Goal: Task Accomplishment & Management: Complete application form

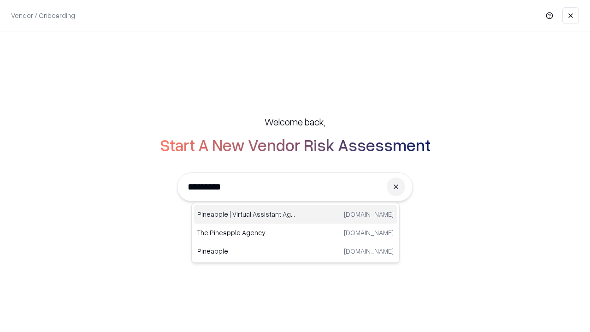
click at [295, 214] on div "Pineapple | Virtual Assistant Agency [DOMAIN_NAME]" at bounding box center [296, 214] width 204 height 18
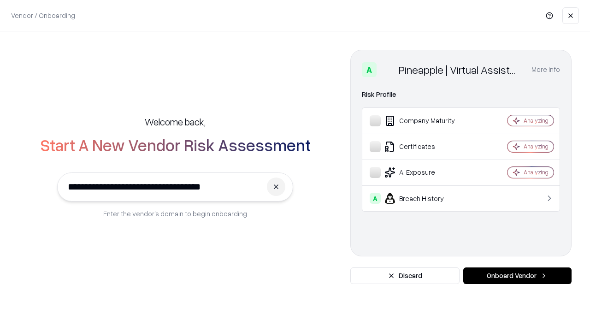
type input "**********"
click at [517, 276] on button "Onboard Vendor" at bounding box center [517, 275] width 108 height 17
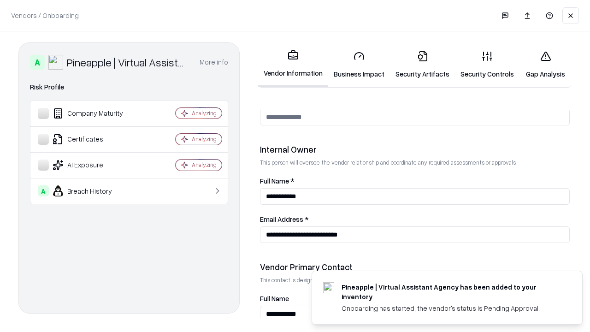
scroll to position [477, 0]
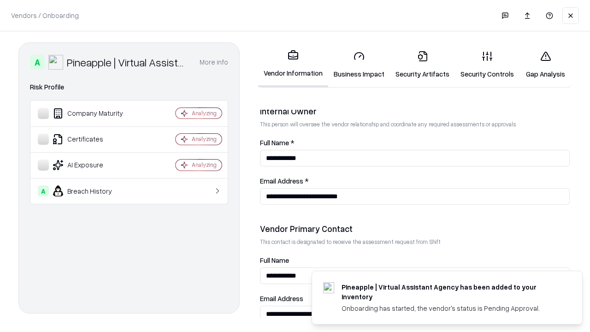
click at [422, 65] on link "Security Artifacts" at bounding box center [422, 64] width 65 height 43
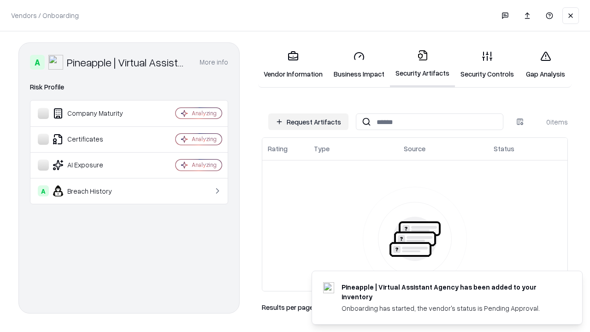
click at [308, 122] on button "Request Artifacts" at bounding box center [308, 121] width 80 height 17
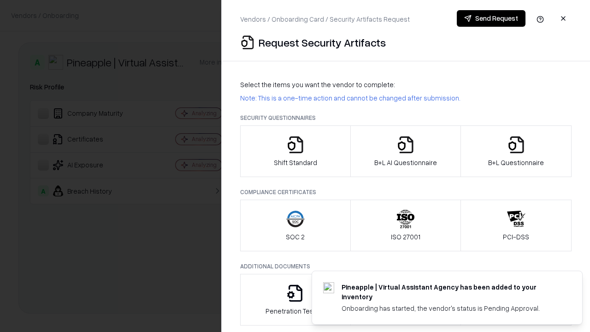
click at [516, 151] on icon "button" at bounding box center [516, 144] width 18 height 18
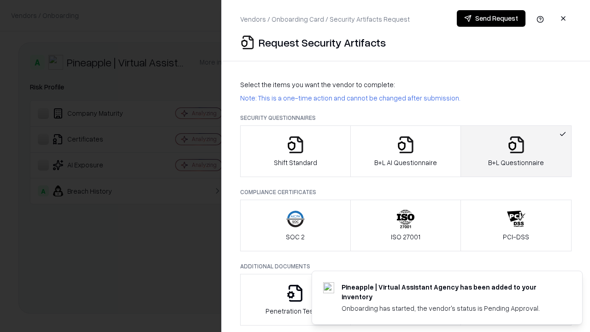
click at [405, 151] on icon "button" at bounding box center [405, 144] width 18 height 18
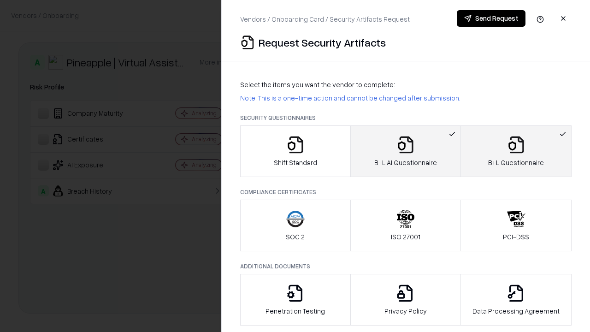
click at [491, 18] on button "Send Request" at bounding box center [491, 18] width 69 height 17
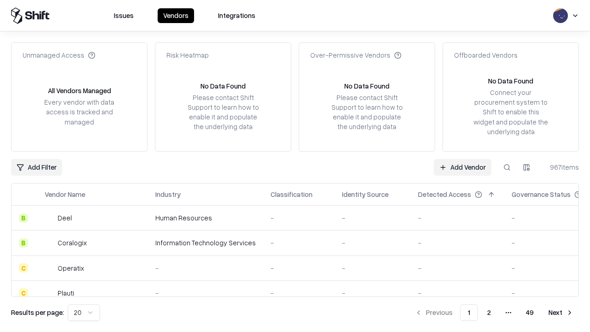
click at [507, 167] on button at bounding box center [507, 167] width 17 height 17
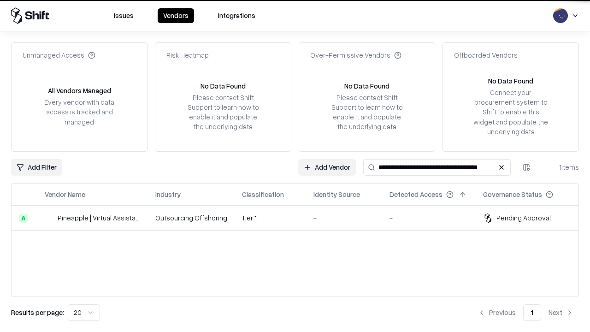
type input "**********"
click at [300, 218] on td "Tier 1" at bounding box center [270, 218] width 71 height 25
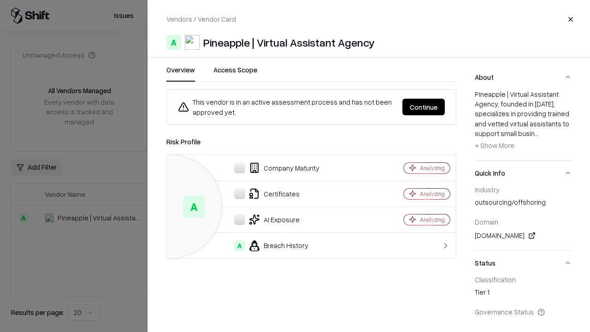
click at [424, 107] on button "Continue" at bounding box center [423, 107] width 42 height 17
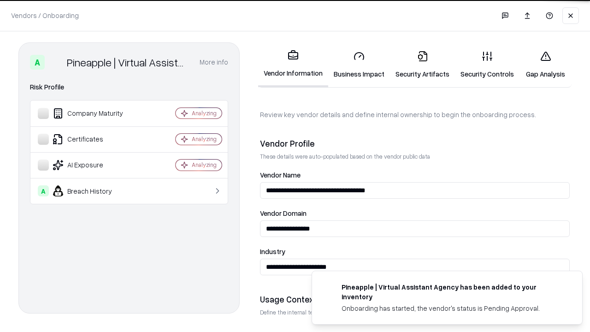
click at [422, 65] on link "Security Artifacts" at bounding box center [422, 64] width 65 height 43
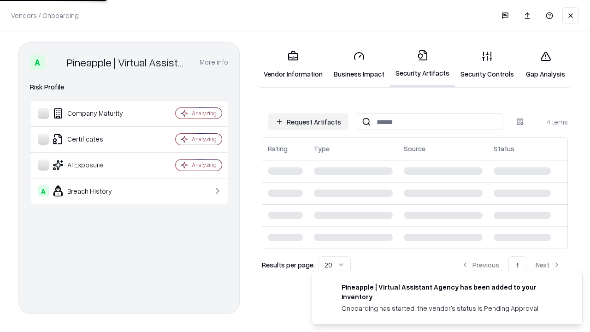
click at [545, 65] on link "Gap Analysis" at bounding box center [545, 64] width 52 height 43
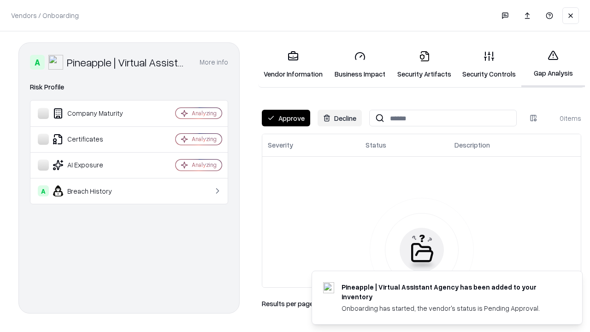
click at [286, 118] on button "Approve" at bounding box center [286, 118] width 48 height 17
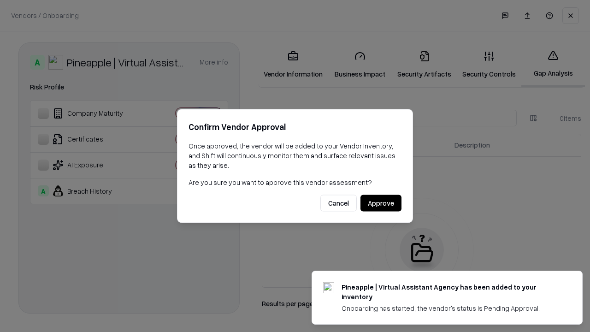
click at [381, 203] on button "Approve" at bounding box center [380, 203] width 41 height 17
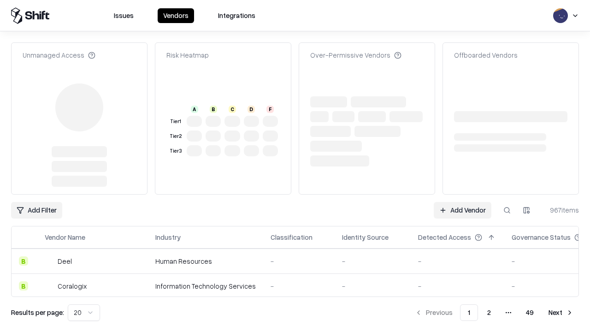
type input "**********"
click at [462, 202] on link "Add Vendor" at bounding box center [463, 210] width 58 height 17
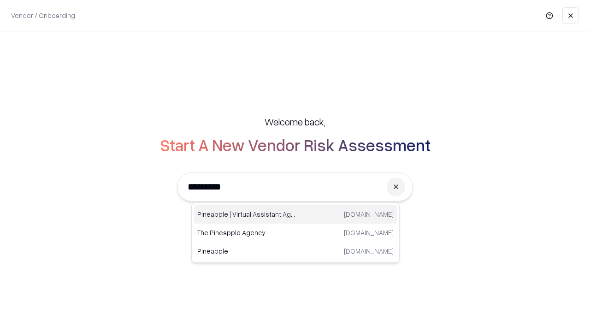
click at [295, 214] on div "Pineapple | Virtual Assistant Agency [DOMAIN_NAME]" at bounding box center [296, 214] width 204 height 18
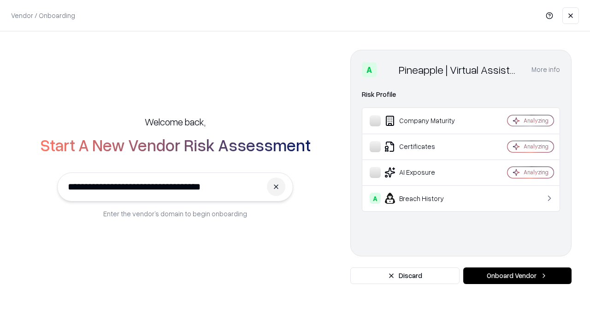
type input "**********"
click at [517, 276] on button "Onboard Vendor" at bounding box center [517, 275] width 108 height 17
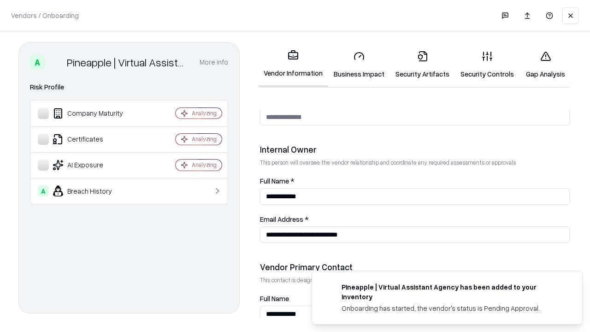
scroll to position [477, 0]
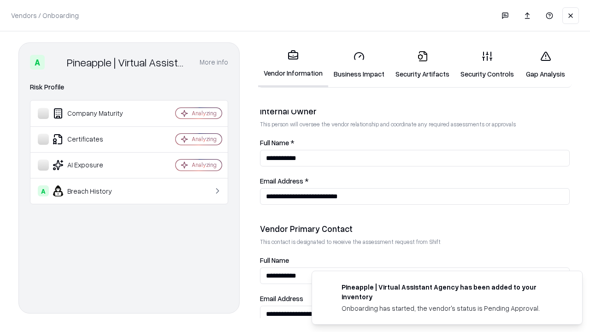
click at [545, 65] on link "Gap Analysis" at bounding box center [545, 64] width 52 height 43
